Goal: Information Seeking & Learning: Learn about a topic

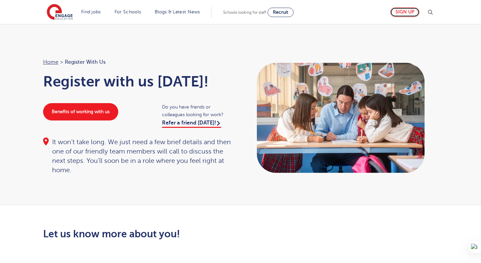
click at [409, 11] on link "Sign up" at bounding box center [404, 12] width 29 height 10
click at [402, 13] on link "Sign up" at bounding box center [404, 12] width 29 height 10
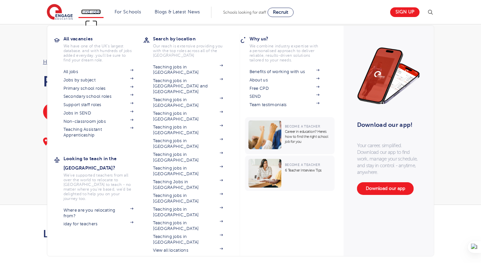
click at [99, 11] on link "Find jobs" at bounding box center [91, 11] width 20 height 5
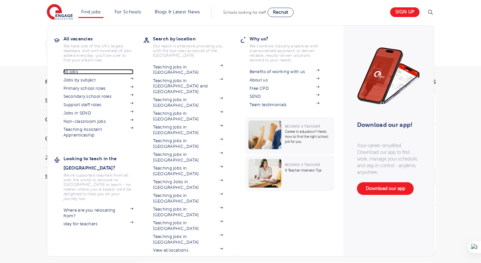
click at [74, 70] on link "All jobs" at bounding box center [98, 71] width 70 height 5
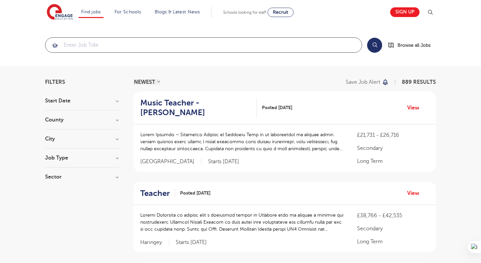
click at [211, 45] on input "search" at bounding box center [203, 45] width 316 height 15
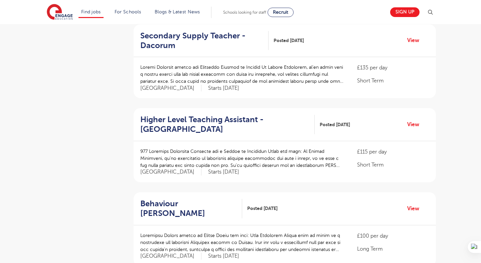
scroll to position [895, 0]
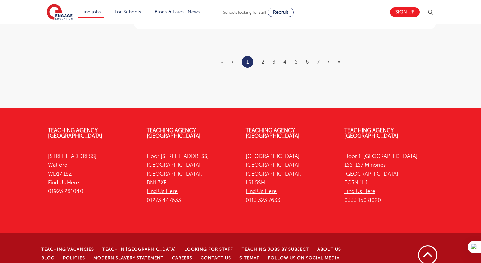
click at [267, 56] on ul "« ‹ 1 2 3 4 5 6 7 › »" at bounding box center [284, 62] width 127 height 12
click at [265, 56] on ul "« ‹ 1 2 3 4 5 6 7 › »" at bounding box center [284, 62] width 127 height 12
click at [263, 59] on link "2" at bounding box center [262, 62] width 3 height 6
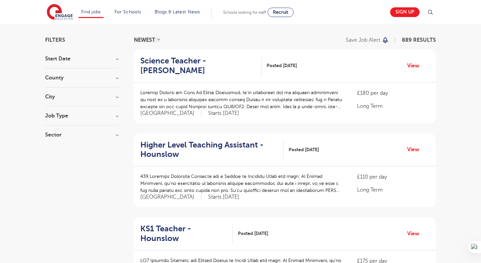
scroll to position [42, 0]
click at [112, 115] on h3 "Job Type" at bounding box center [81, 115] width 73 height 5
click at [55, 141] on label "Daily Supply 25" at bounding box center [75, 139] width 40 height 9
click at [55, 141] on input "Daily Supply 25" at bounding box center [57, 139] width 4 height 4
checkbox input "true"
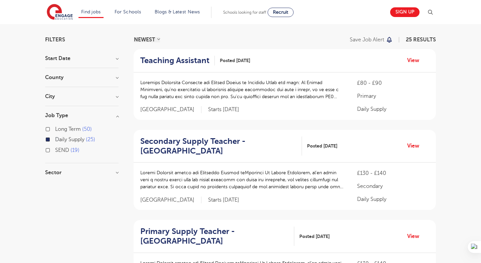
click at [55, 140] on label "Daily Supply 25" at bounding box center [75, 139] width 40 height 9
click at [55, 140] on input "Daily Supply 25" at bounding box center [57, 139] width 4 height 4
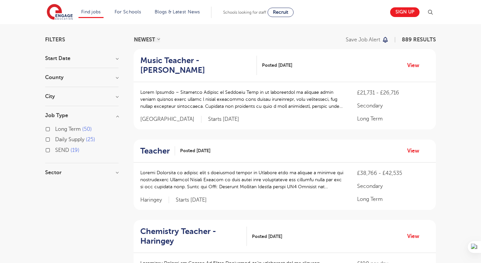
click at [55, 140] on label "Daily Supply 25" at bounding box center [75, 139] width 40 height 9
click at [55, 140] on input "Daily Supply 25" at bounding box center [57, 139] width 4 height 4
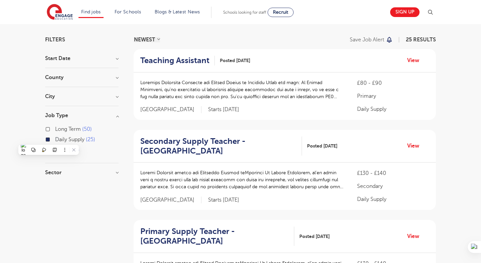
click at [55, 140] on label "Daily Supply 25" at bounding box center [75, 139] width 40 height 9
click at [55, 140] on input "Daily Supply 25" at bounding box center [57, 139] width 4 height 4
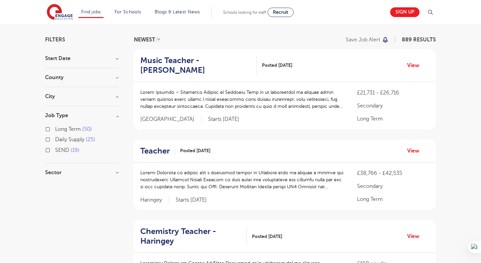
click at [50, 127] on div "Long Term 50" at bounding box center [81, 130] width 73 height 10
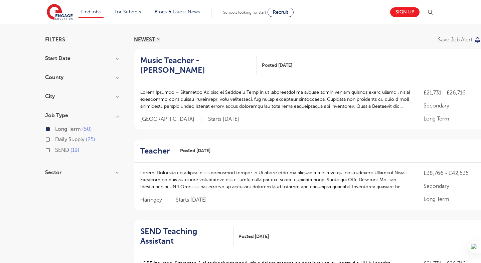
click at [55, 129] on label "Long Term 50" at bounding box center [73, 129] width 37 height 9
click at [55, 129] on input "Long Term 50" at bounding box center [57, 128] width 4 height 4
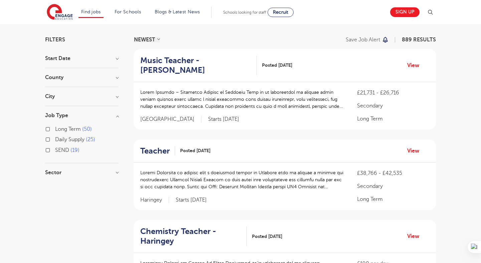
click at [99, 166] on section "Start Date September 88 [DATE] [DATE] Show more County [GEOGRAPHIC_DATA] 650 [G…" at bounding box center [81, 119] width 73 height 126
click at [99, 169] on section "Start Date September 88 [DATE] [DATE] Show more County [GEOGRAPHIC_DATA] 650 [G…" at bounding box center [81, 119] width 73 height 126
click at [100, 170] on h3 "Sector" at bounding box center [81, 172] width 73 height 5
click at [106, 171] on h3 "Sector" at bounding box center [81, 172] width 73 height 5
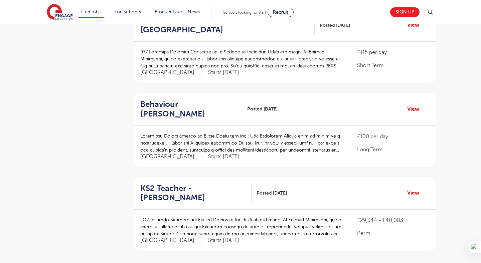
scroll to position [790, 0]
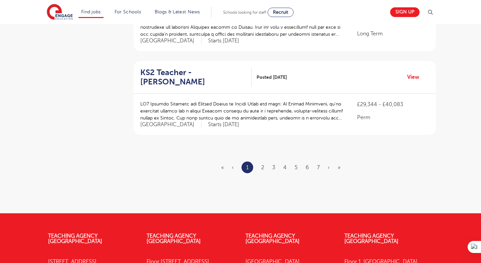
click at [259, 162] on ul "« ‹ 1 2 3 4 5 6 7 › »" at bounding box center [284, 168] width 127 height 12
click at [262, 165] on link "2" at bounding box center [262, 168] width 3 height 6
